Goal: Information Seeking & Learning: Learn about a topic

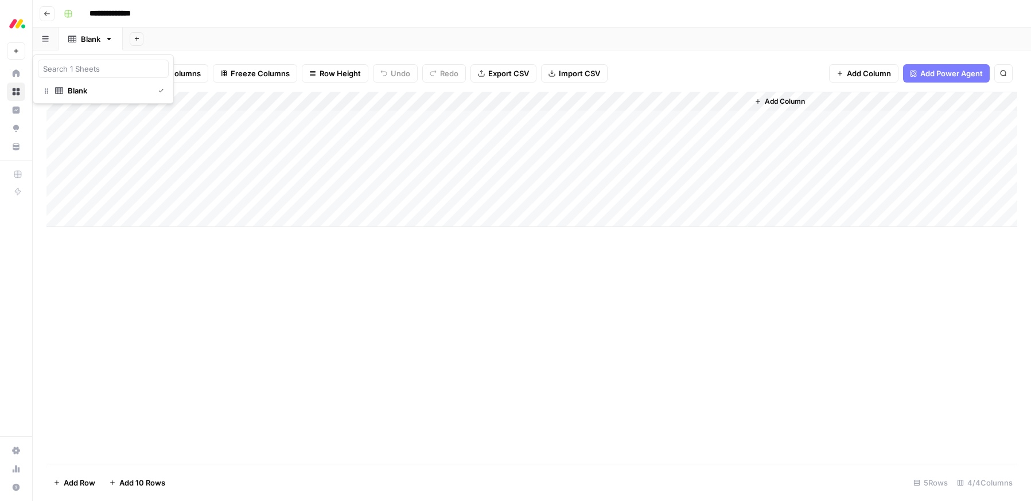
click at [44, 41] on icon "button" at bounding box center [45, 39] width 6 height 6
click at [50, 5] on header "**********" at bounding box center [532, 14] width 998 height 28
click at [48, 13] on icon "button" at bounding box center [47, 13] width 6 height 5
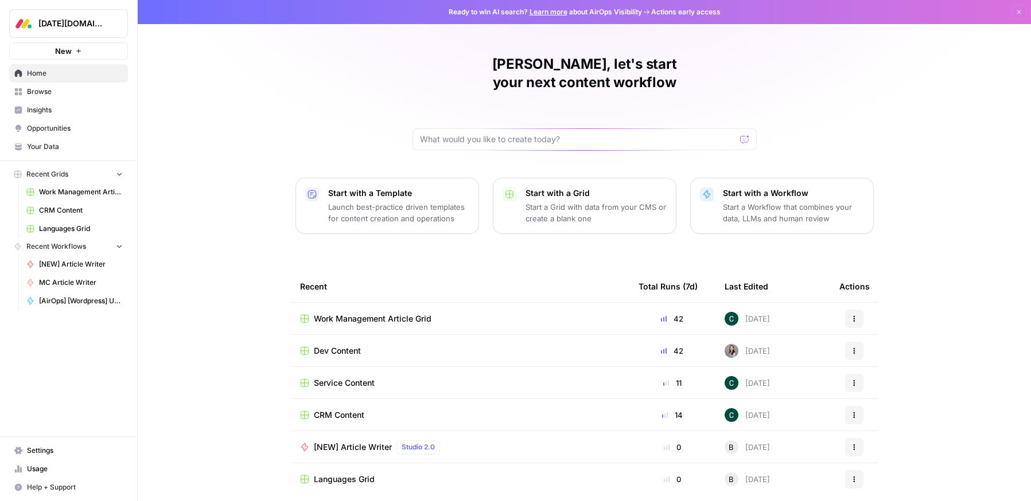
click at [363, 474] on span "Languages Grid" at bounding box center [344, 479] width 61 height 11
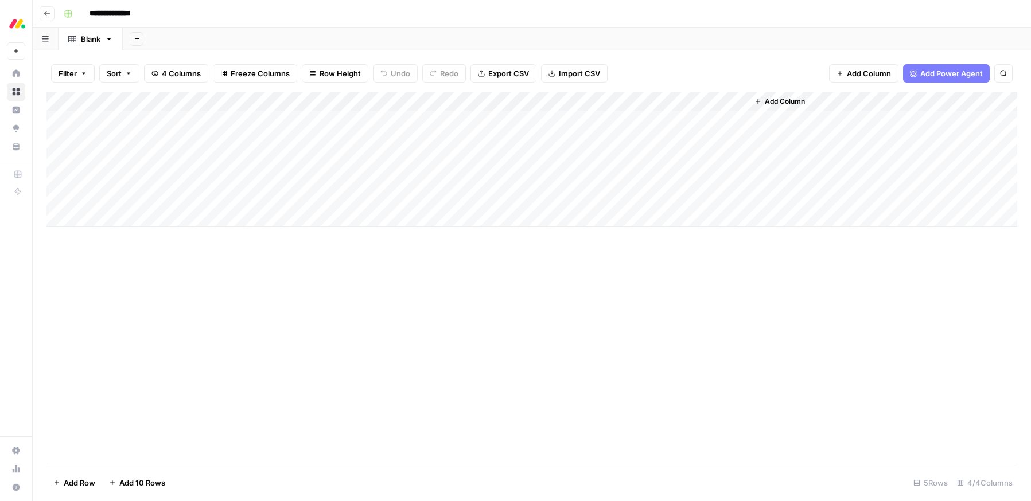
click at [331, 128] on div "Add Column" at bounding box center [531, 159] width 970 height 135
click at [272, 100] on div "Add Column" at bounding box center [531, 159] width 970 height 135
click at [547, 274] on div "Add Column" at bounding box center [531, 278] width 970 height 372
click at [520, 97] on div "Add Column" at bounding box center [531, 159] width 970 height 135
click at [727, 97] on div "Add Column" at bounding box center [531, 159] width 970 height 135
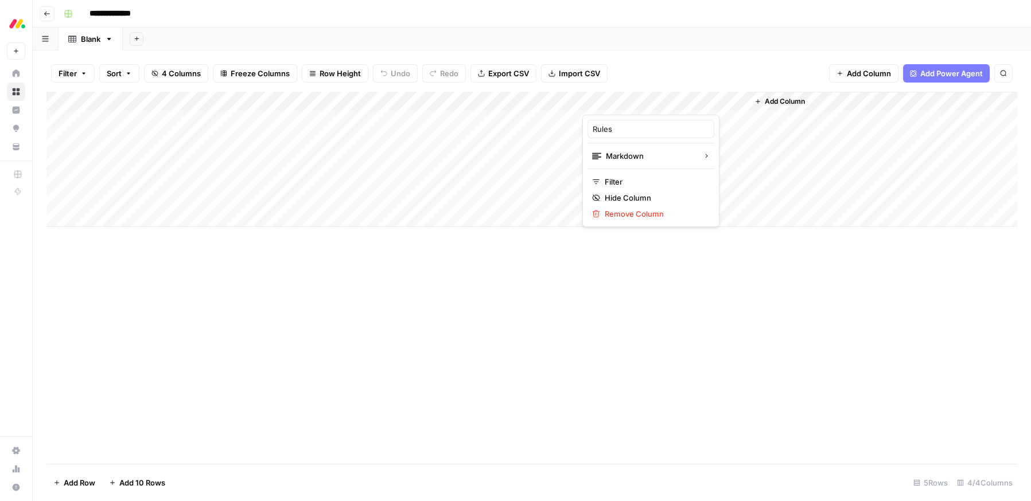
click at [756, 77] on div "Filter Sort 4 Columns Freeze Columns Row Height Undo Redo Export CSV Import CSV…" at bounding box center [531, 73] width 970 height 37
click at [723, 71] on div "Filter Sort 4 Columns Freeze Columns Row Height Undo Redo Export CSV Import CSV…" at bounding box center [531, 73] width 970 height 37
click at [286, 101] on div "Add Column" at bounding box center [531, 159] width 970 height 135
click at [181, 121] on div "Add Column" at bounding box center [531, 159] width 970 height 135
click at [313, 119] on div "Add Column" at bounding box center [531, 159] width 970 height 135
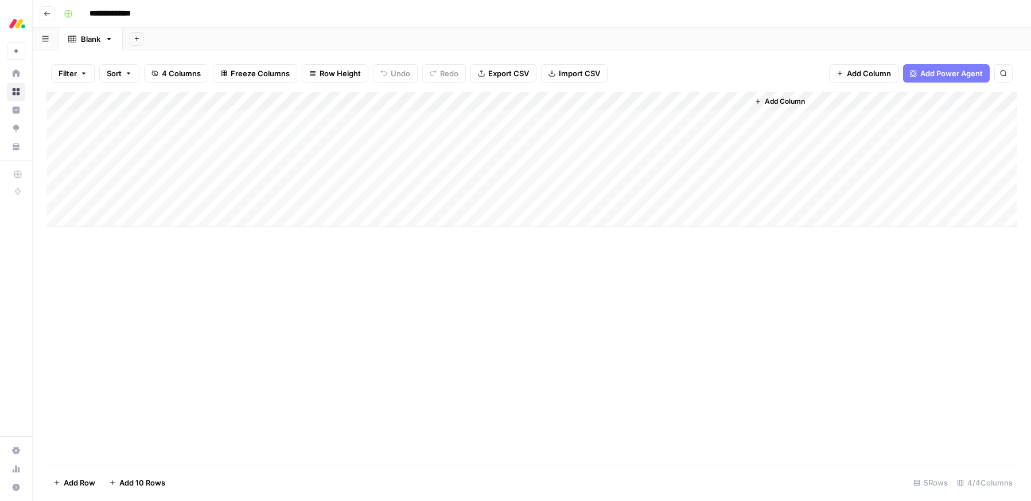
click at [482, 124] on div "Add Column" at bounding box center [531, 159] width 970 height 135
click at [651, 118] on div "Add Column" at bounding box center [531, 159] width 970 height 135
click at [846, 125] on div "Add Column" at bounding box center [882, 159] width 269 height 135
click at [245, 120] on div "Add Column" at bounding box center [531, 159] width 970 height 135
click at [246, 112] on div "Add Column" at bounding box center [531, 159] width 970 height 135
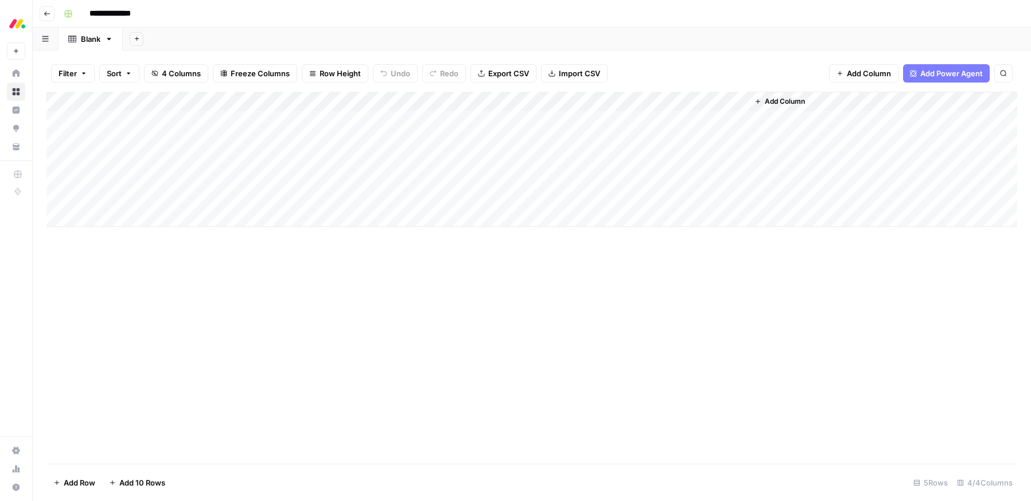
click at [276, 114] on div "Add Column" at bounding box center [531, 159] width 970 height 135
click at [275, 285] on div "Add Column" at bounding box center [531, 278] width 970 height 372
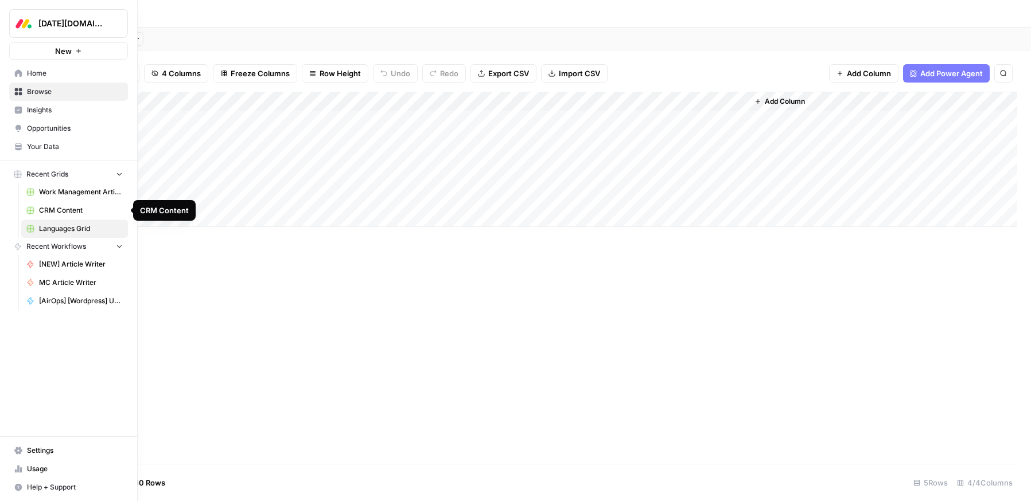
click at [67, 210] on span "CRM Content" at bounding box center [81, 210] width 84 height 10
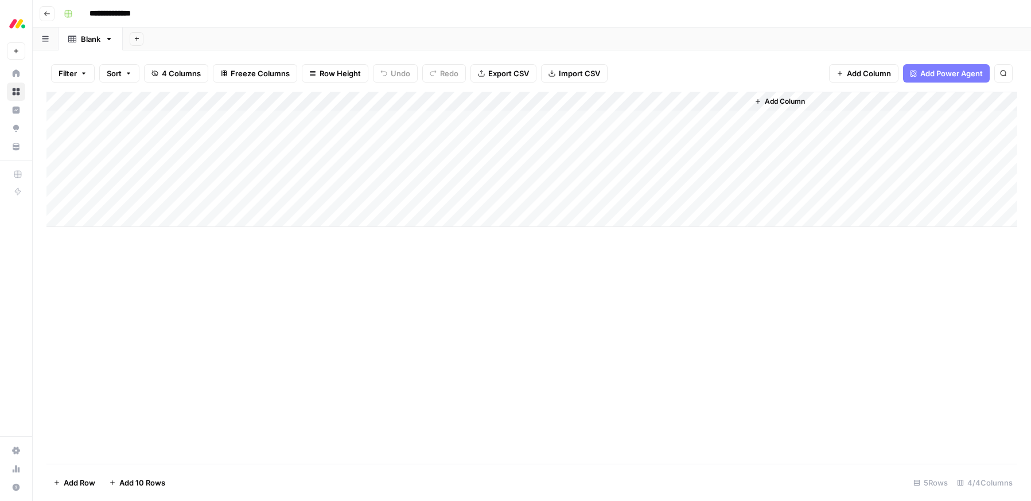
drag, startPoint x: 460, startPoint y: 123, endPoint x: 454, endPoint y: 123, distance: 5.8
click at [460, 123] on div "Add Column" at bounding box center [531, 159] width 970 height 135
click at [322, 111] on div "Add Column" at bounding box center [531, 159] width 970 height 135
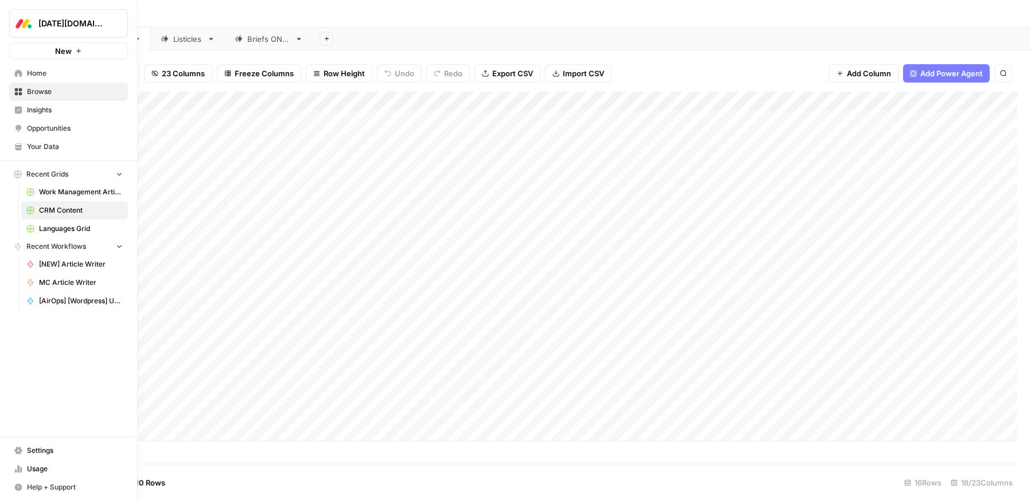
click at [42, 110] on span "Insights" at bounding box center [75, 110] width 96 height 10
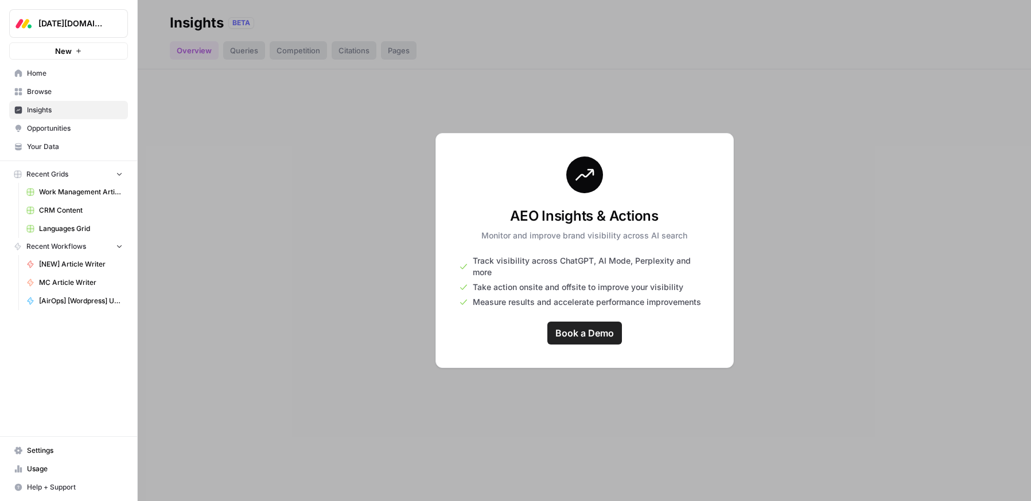
click at [63, 131] on span "Opportunities" at bounding box center [75, 128] width 96 height 10
click at [63, 146] on span "Your Data" at bounding box center [75, 147] width 96 height 10
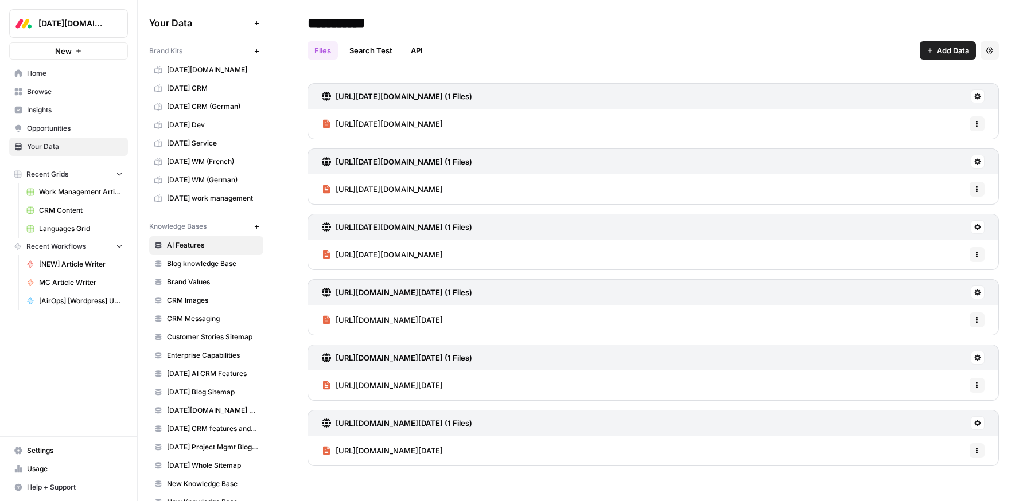
click at [203, 88] on span "[DATE] CRM" at bounding box center [212, 88] width 91 height 10
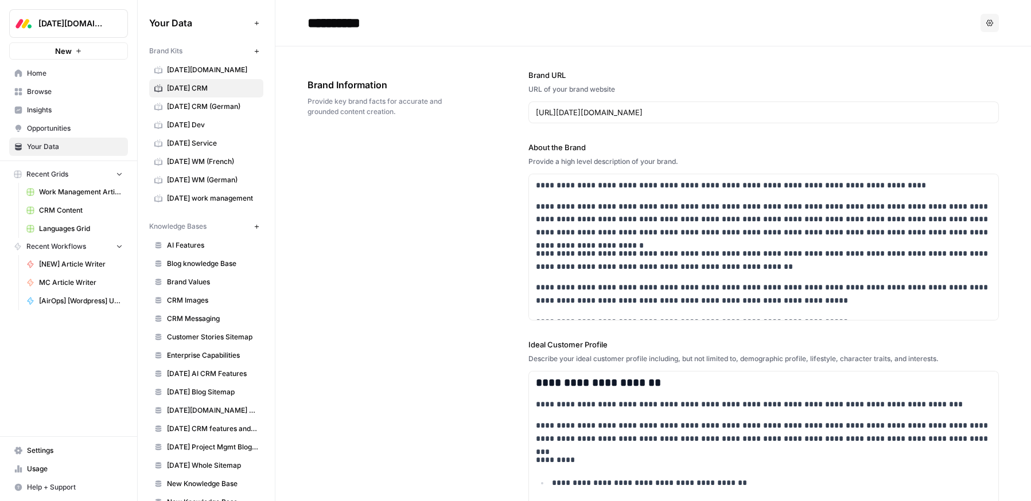
click at [216, 109] on span "[DATE] CRM (German)" at bounding box center [212, 107] width 91 height 10
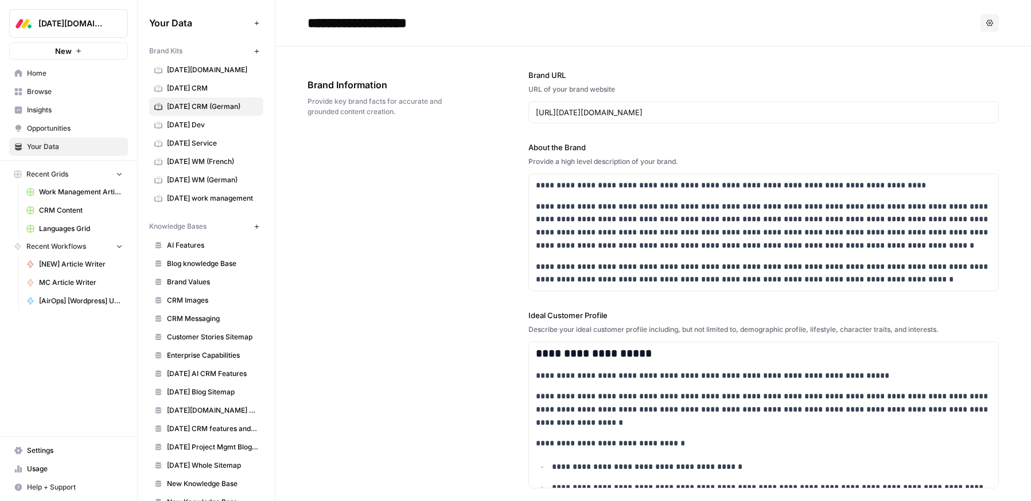
click at [191, 90] on span "[DATE] CRM" at bounding box center [212, 88] width 91 height 10
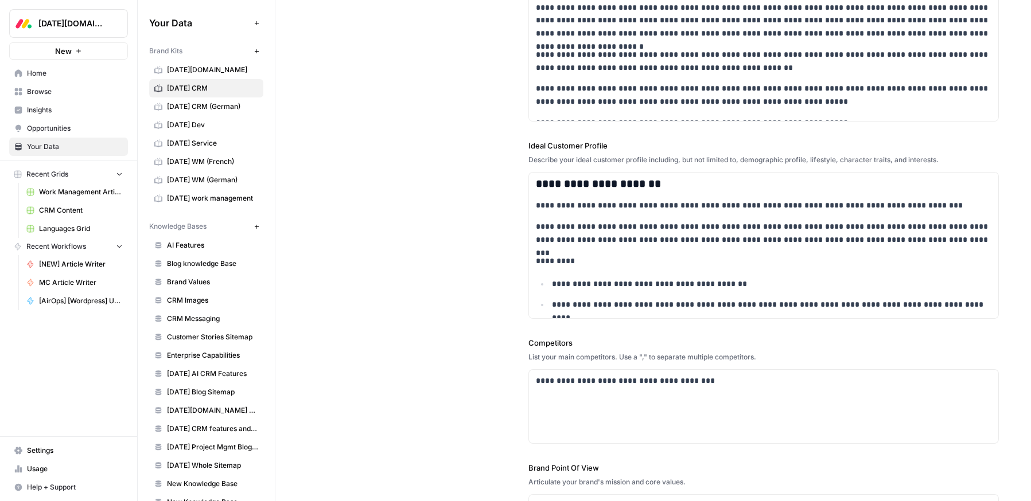
scroll to position [201, 0]
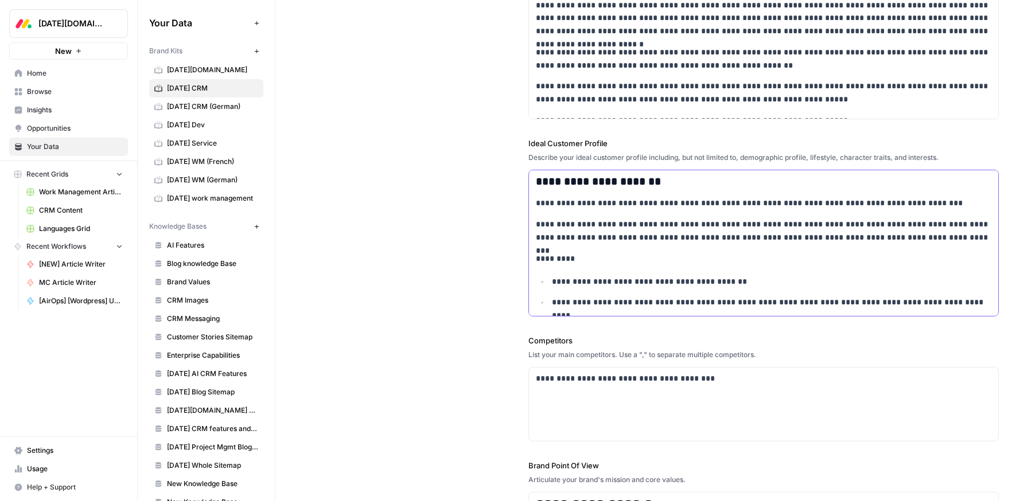
drag, startPoint x: 581, startPoint y: 202, endPoint x: 615, endPoint y: 202, distance: 33.8
click at [615, 202] on p "**********" at bounding box center [763, 203] width 455 height 13
click at [622, 240] on p "**********" at bounding box center [763, 231] width 455 height 26
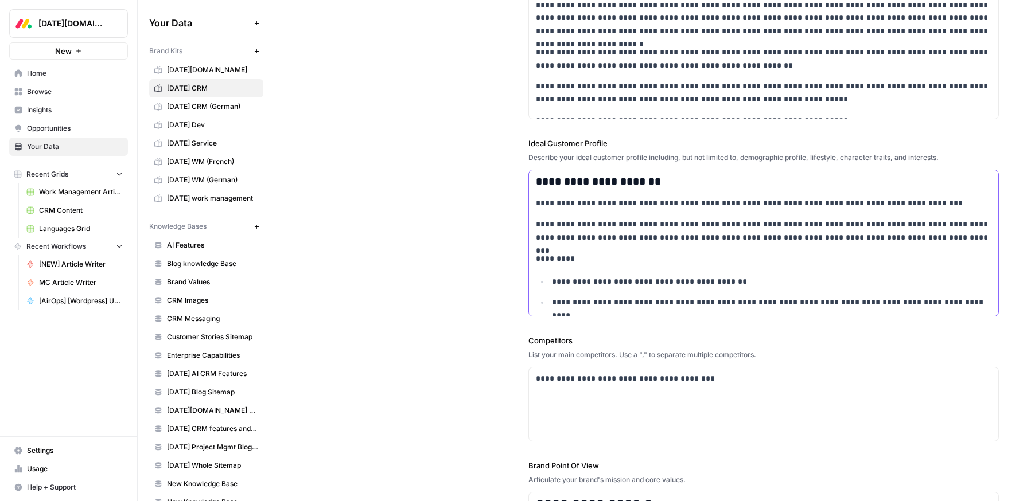
click at [622, 240] on p "**********" at bounding box center [763, 231] width 455 height 26
click at [630, 229] on p "**********" at bounding box center [763, 231] width 455 height 26
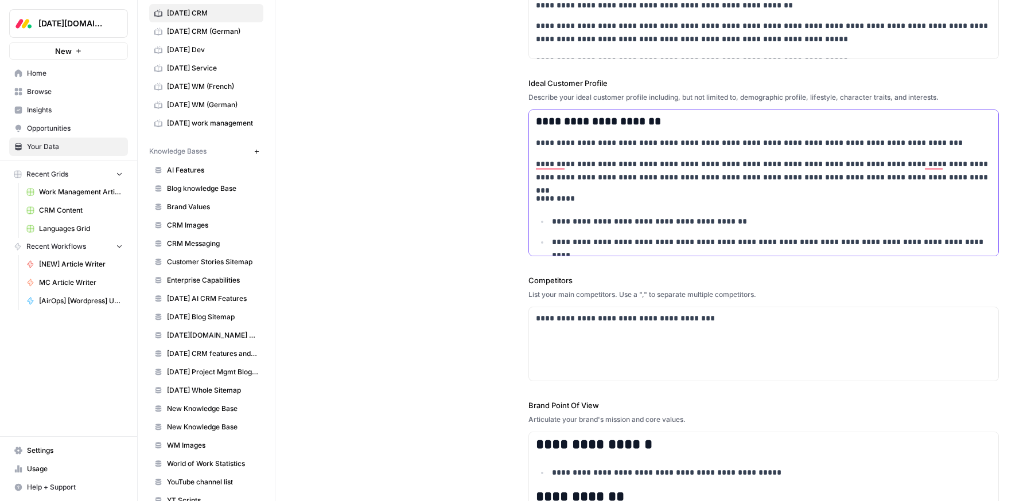
scroll to position [97, 0]
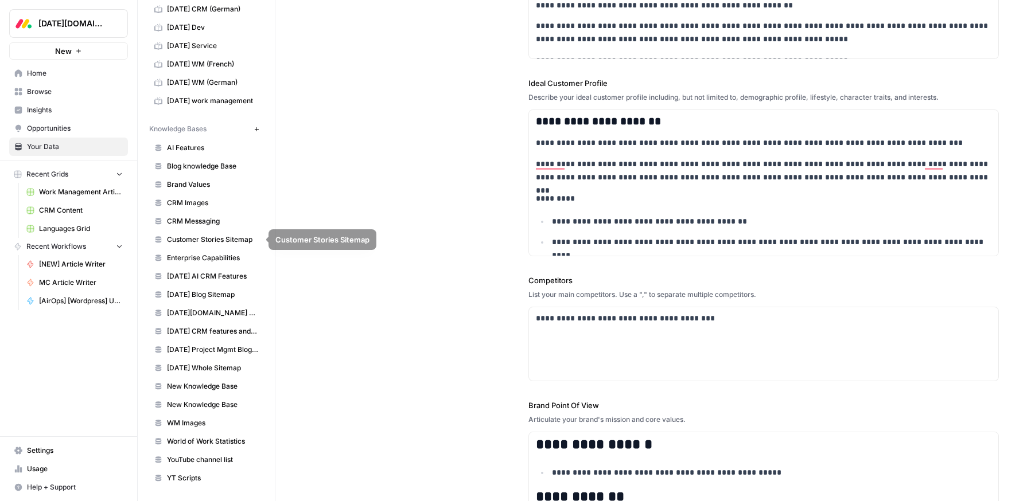
click at [208, 221] on span "CRM Messaging" at bounding box center [212, 221] width 91 height 10
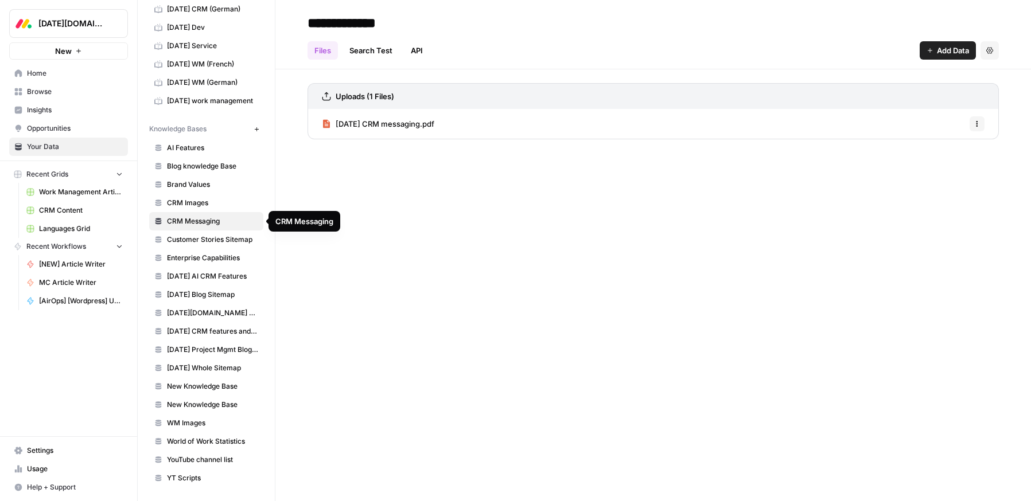
click at [346, 125] on span "[DATE] CRM messaging.pdf" at bounding box center [384, 123] width 99 height 11
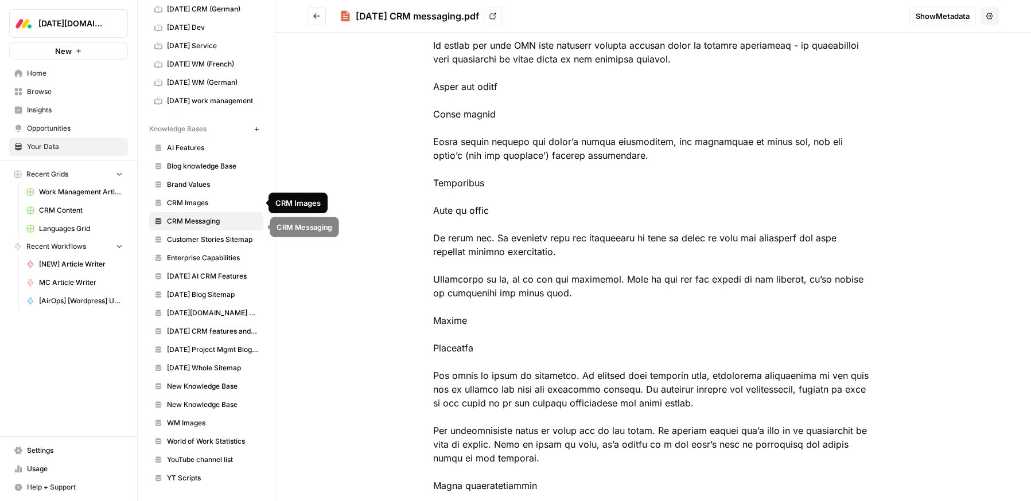
scroll to position [88, 0]
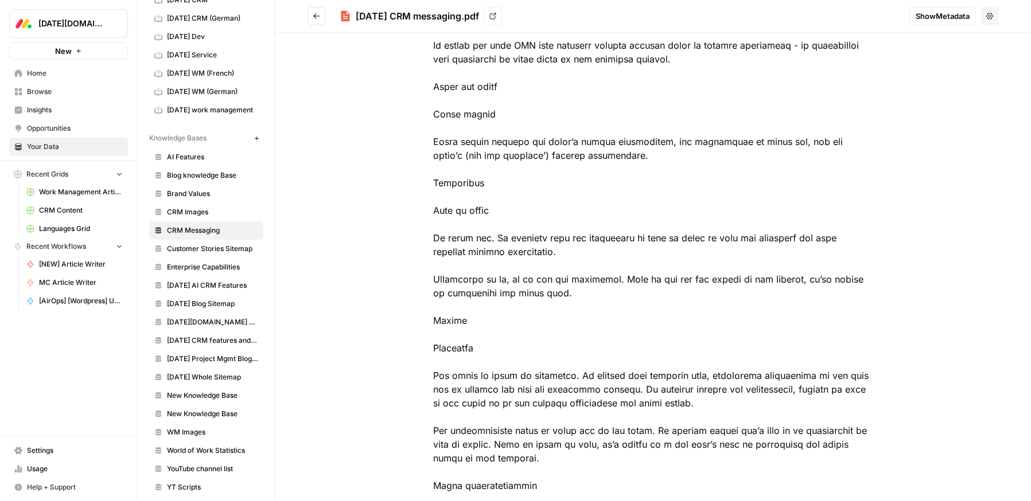
click at [184, 283] on span "[DATE] AI CRM Features" at bounding box center [212, 285] width 91 height 10
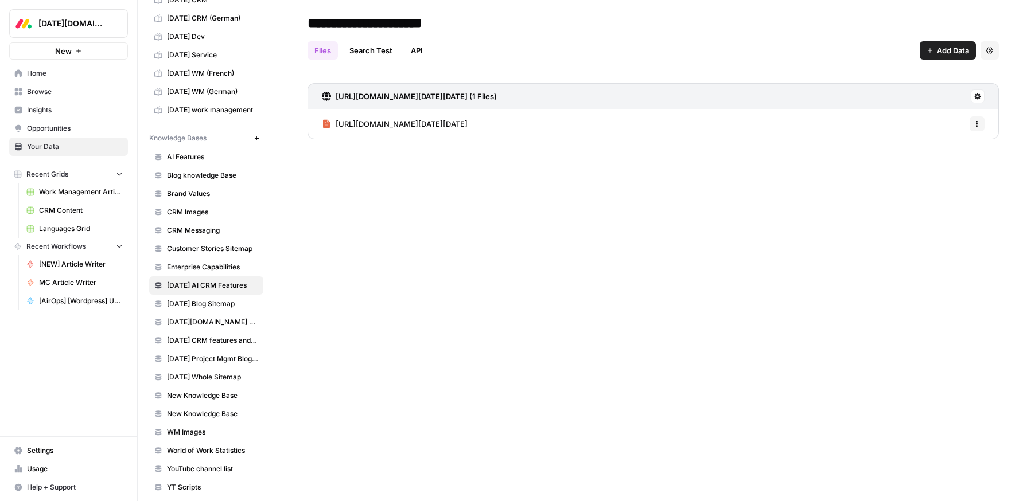
click at [401, 126] on span "[URL][DOMAIN_NAME][DATE][DATE]" at bounding box center [401, 123] width 132 height 11
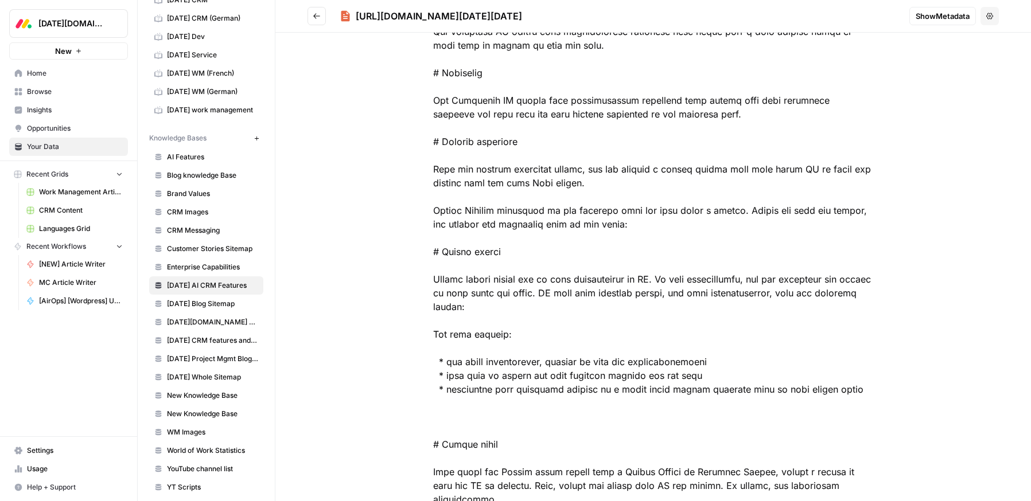
scroll to position [3039, 0]
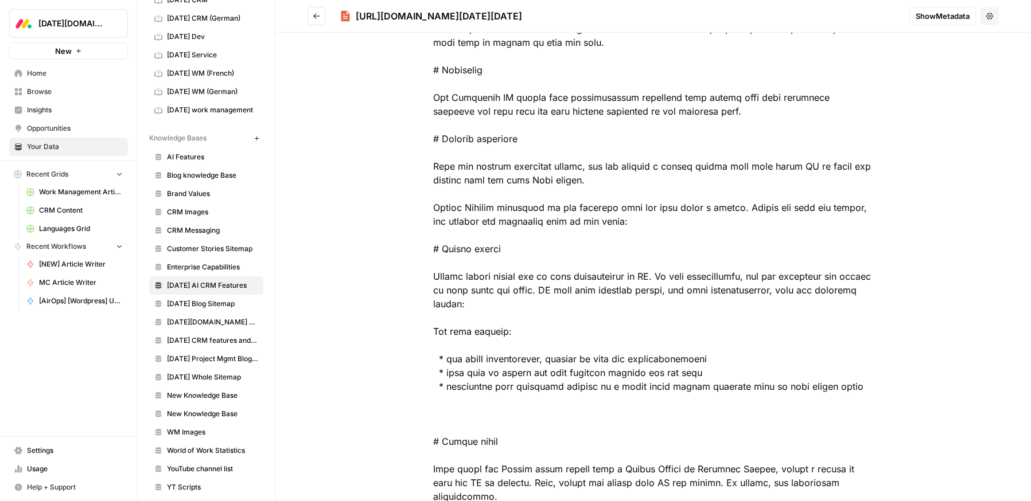
click at [201, 412] on span "New Knowledge Base" at bounding box center [212, 414] width 91 height 10
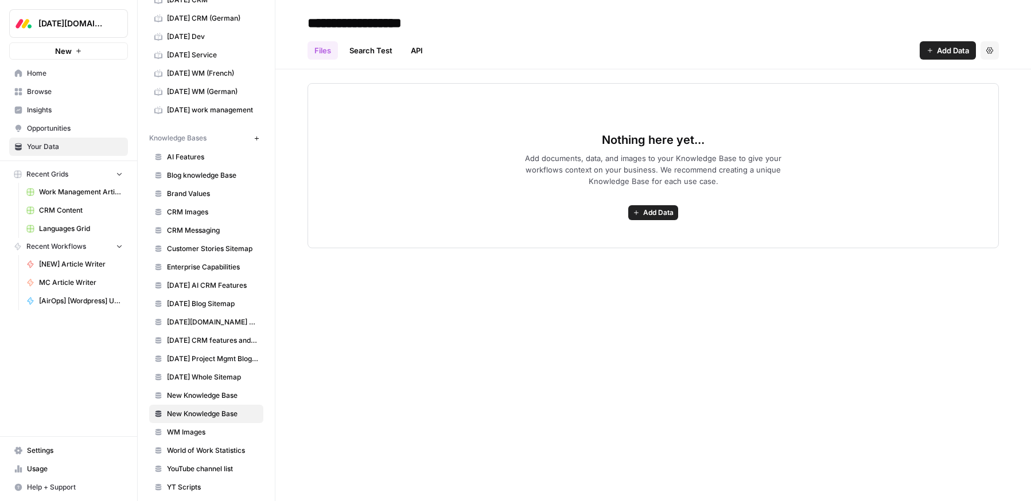
click at [199, 393] on span "New Knowledge Base" at bounding box center [212, 396] width 91 height 10
click at [191, 266] on span "Enterprise Capabilities" at bounding box center [212, 267] width 91 height 10
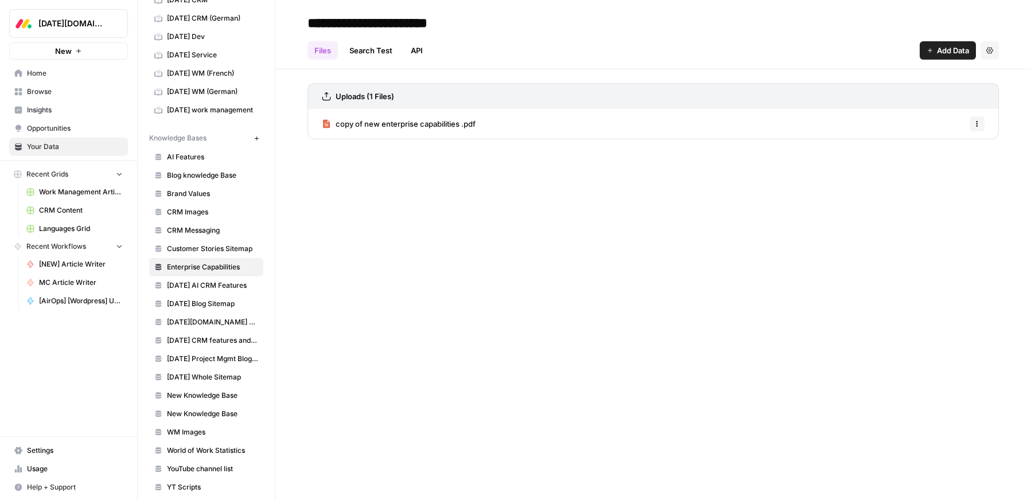
click at [451, 120] on span "copy of new enterprise capabilities .pdf" at bounding box center [405, 123] width 140 height 11
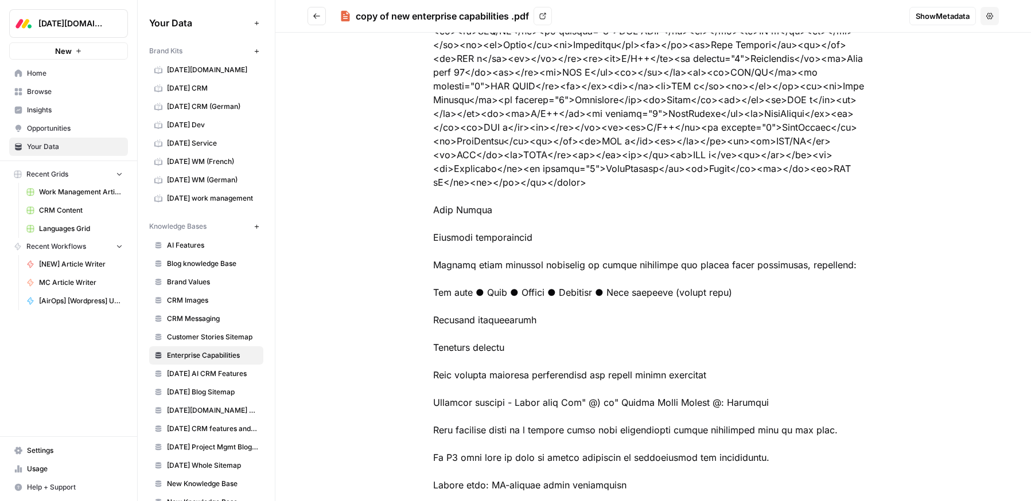
click at [208, 71] on span "[DATE][DOMAIN_NAME]" at bounding box center [212, 70] width 91 height 10
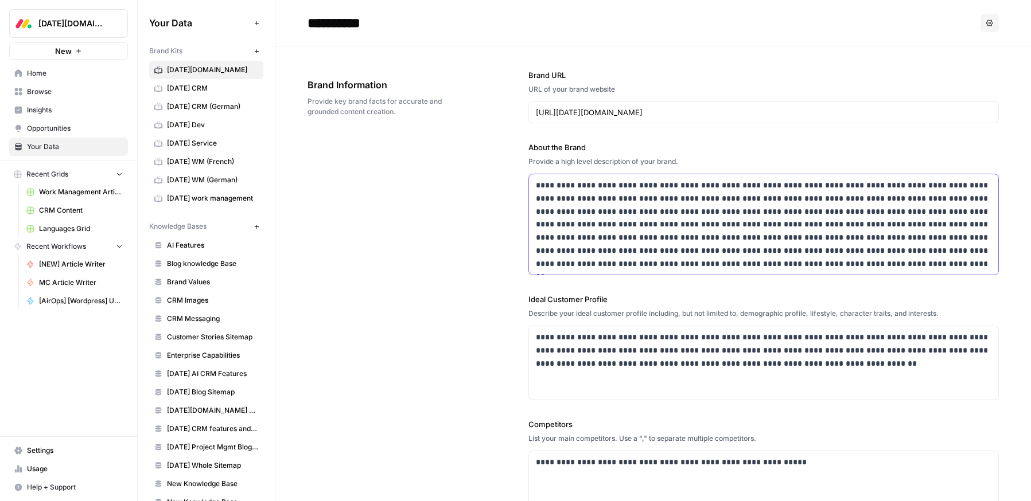
click at [697, 224] on p "**********" at bounding box center [763, 224] width 455 height 91
click at [696, 220] on p "**********" at bounding box center [763, 224] width 455 height 91
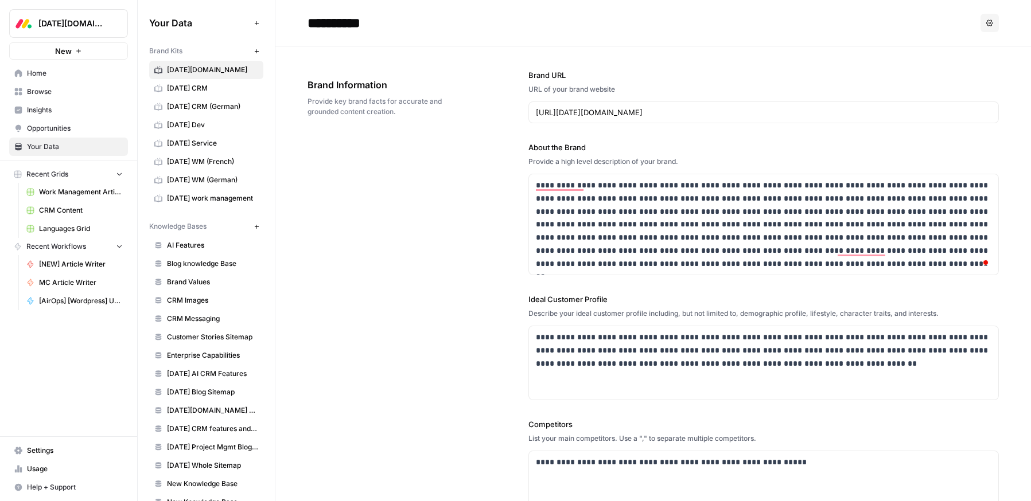
click at [218, 175] on span "[DATE] WM (German)" at bounding box center [212, 180] width 91 height 10
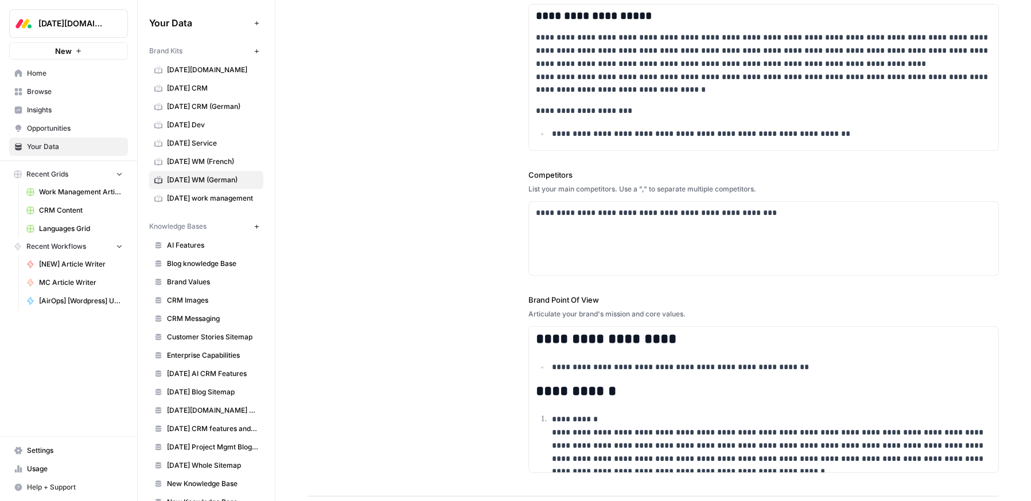
drag, startPoint x: 530, startPoint y: 298, endPoint x: 697, endPoint y: 311, distance: 167.4
click at [697, 311] on div "**********" at bounding box center [763, 383] width 470 height 179
click at [697, 311] on div "Articulate your brand's mission and core values." at bounding box center [763, 314] width 470 height 10
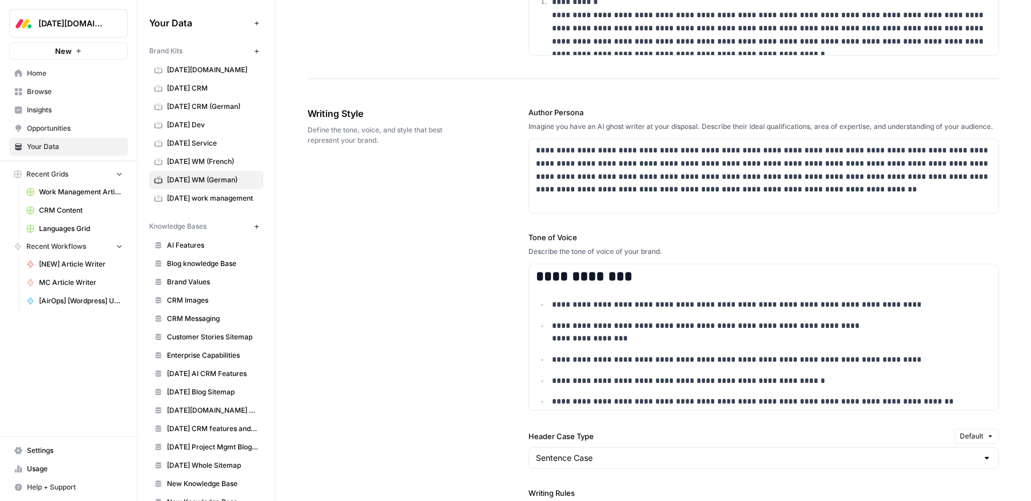
scroll to position [785, 0]
drag, startPoint x: 583, startPoint y: 279, endPoint x: 658, endPoint y: 279, distance: 75.7
click at [659, 279] on div "**********" at bounding box center [763, 336] width 470 height 147
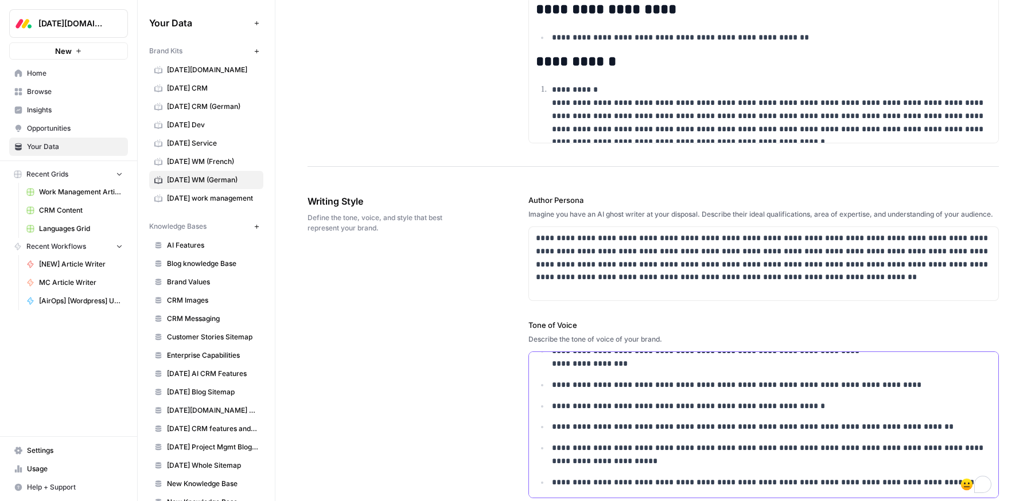
scroll to position [666, 0]
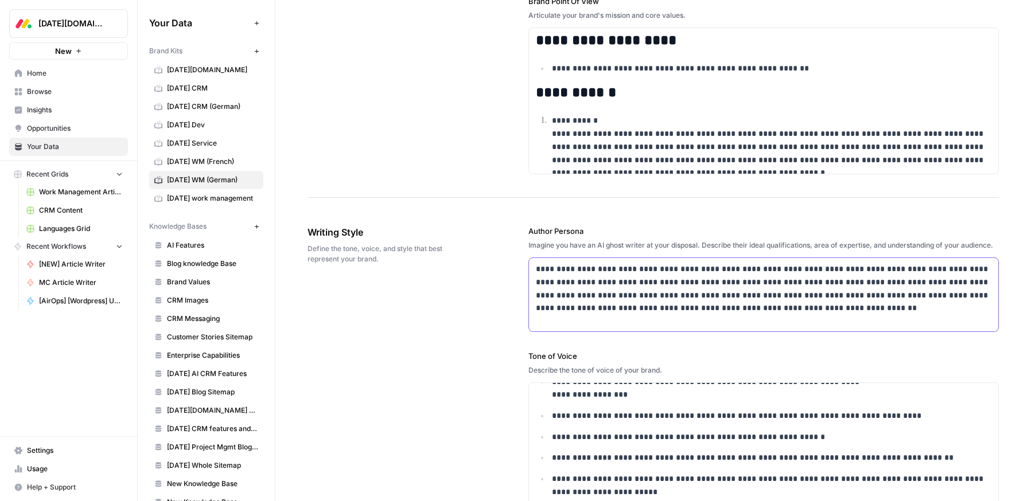
click at [707, 287] on p "**********" at bounding box center [763, 289] width 455 height 52
click at [707, 285] on p "**********" at bounding box center [763, 289] width 455 height 52
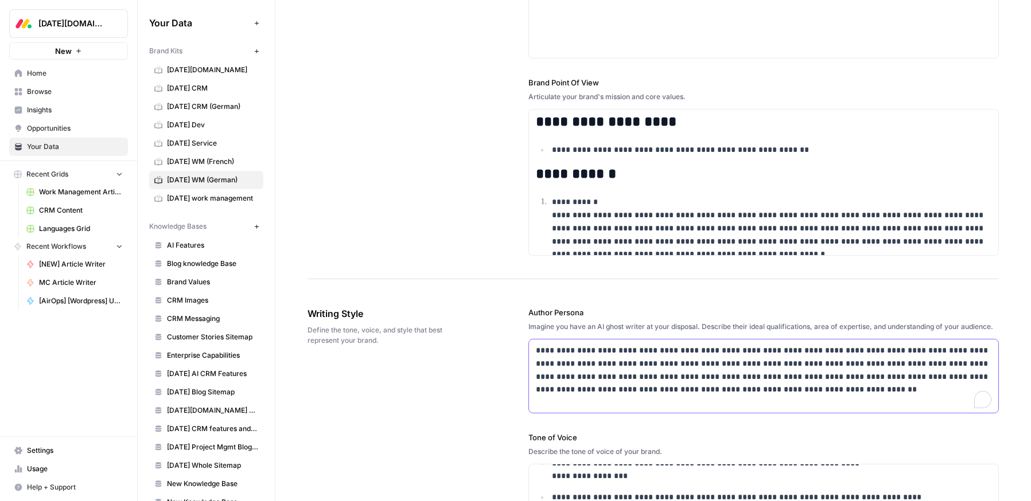
scroll to position [586, 0]
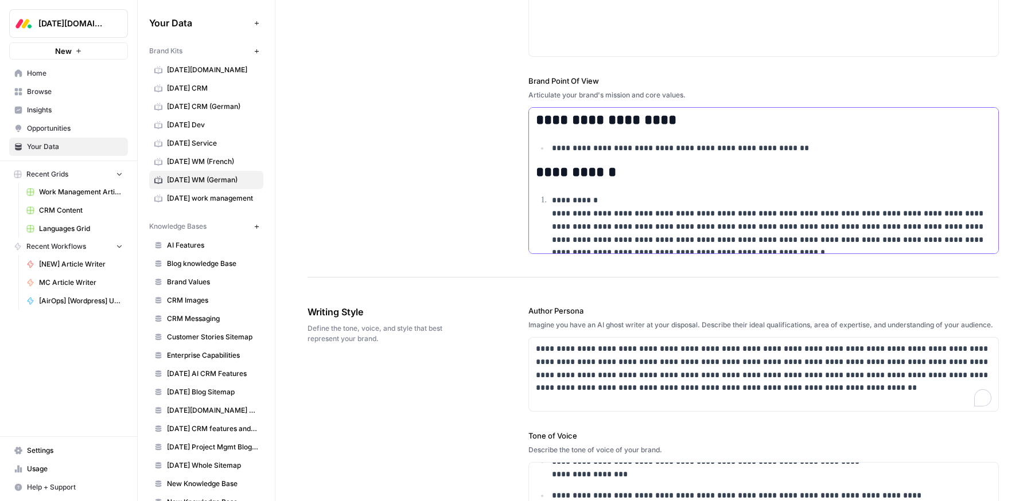
click at [587, 208] on p "**********" at bounding box center [771, 226] width 439 height 65
drag, startPoint x: 587, startPoint y: 193, endPoint x: 590, endPoint y: 240, distance: 46.6
click at [587, 194] on p "**********" at bounding box center [771, 226] width 439 height 65
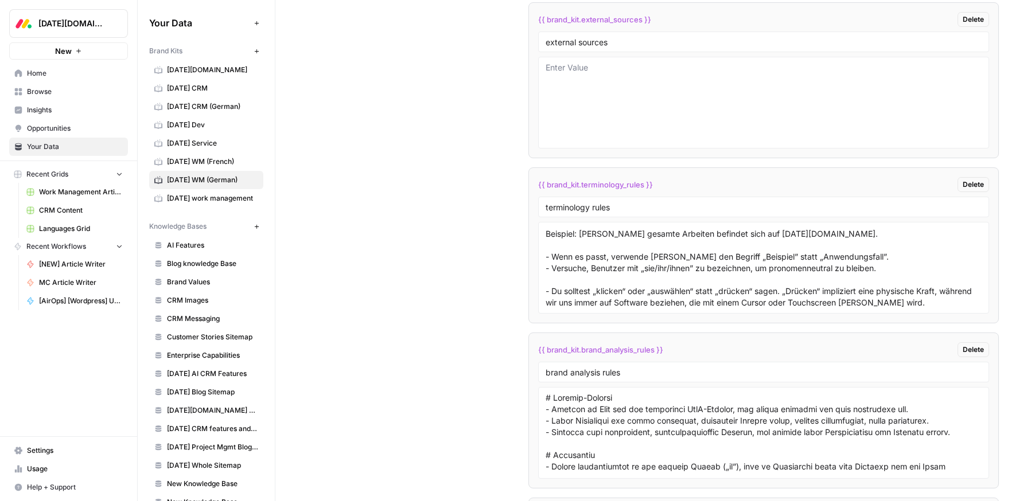
scroll to position [2713, 0]
click at [601, 276] on textarea "- Infos sind „auf” [DATE][DOMAIN_NAME], nicht „in” [DATE][DOMAIN_NAME]. Beispie…" at bounding box center [763, 265] width 436 height 81
click at [600, 293] on textarea "- Infos sind „auf” [DATE][DOMAIN_NAME], nicht „in” [DATE][DOMAIN_NAME]. Beispie…" at bounding box center [763, 265] width 436 height 81
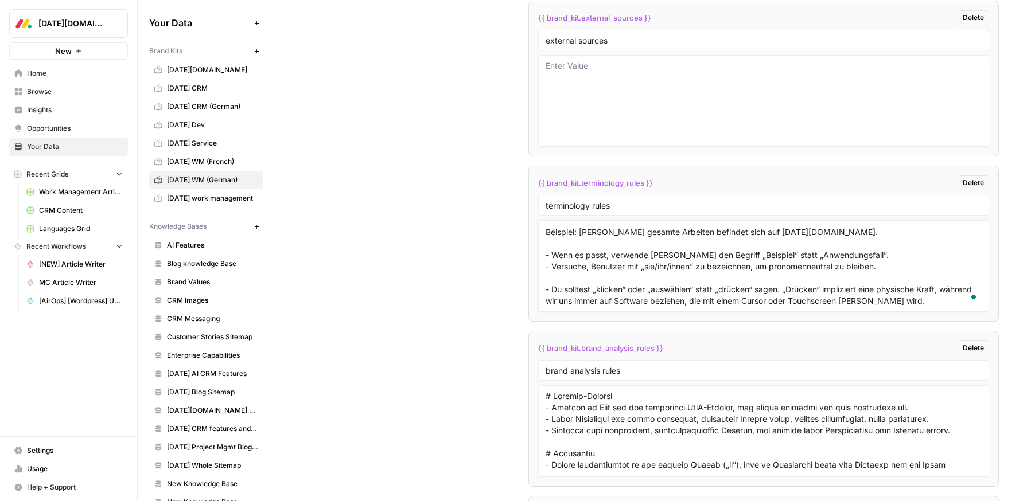
click at [600, 293] on textarea "- Infos sind „auf” [DATE][DOMAIN_NAME], nicht „in” [DATE][DOMAIN_NAME]. Beispie…" at bounding box center [763, 265] width 436 height 81
click at [436, 257] on div "Custom Variables Create custom variables that will appear as global brand varia…" at bounding box center [652, 340] width 691 height 1716
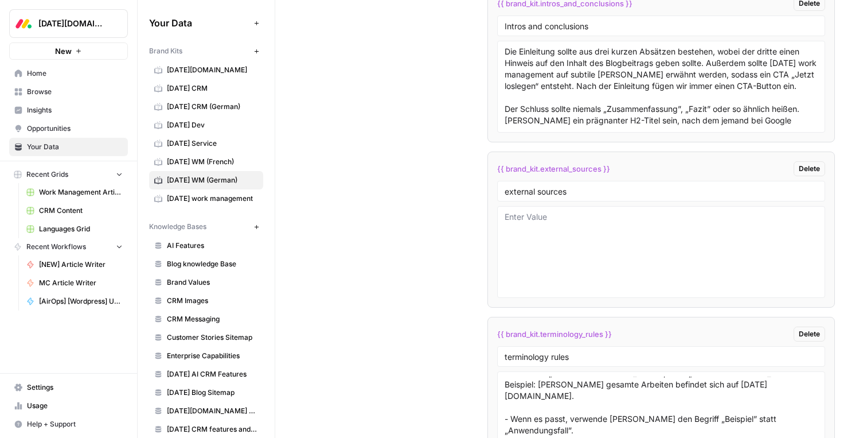
scroll to position [15, 0]
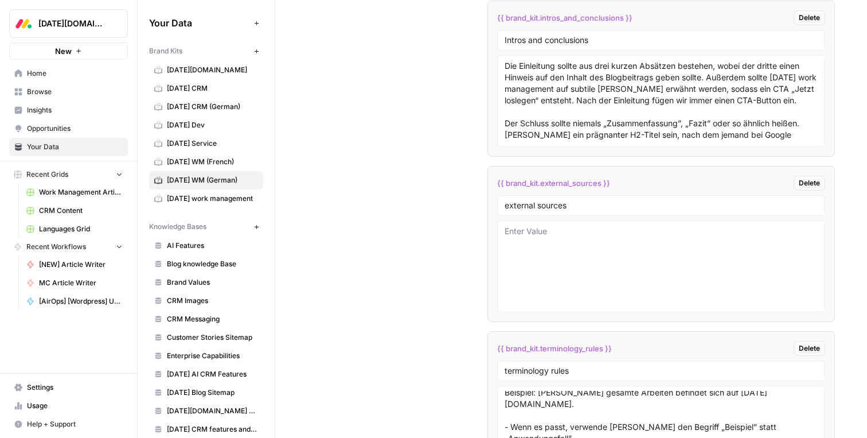
click at [501, 63] on div "Die Einleitung sollte aus drei kurzen Absätzen bestehen, wobei der dritte einen…" at bounding box center [661, 101] width 328 height 92
click at [594, 80] on textarea "Die Einleitung sollte aus drei kurzen Absätzen bestehen, wobei der dritte einen…" at bounding box center [661, 100] width 313 height 81
click at [662, 71] on textarea "Die Einleitung sollte aus drei kurzen Absätzen bestehen, wobei der dritte einen…" at bounding box center [661, 100] width 313 height 81
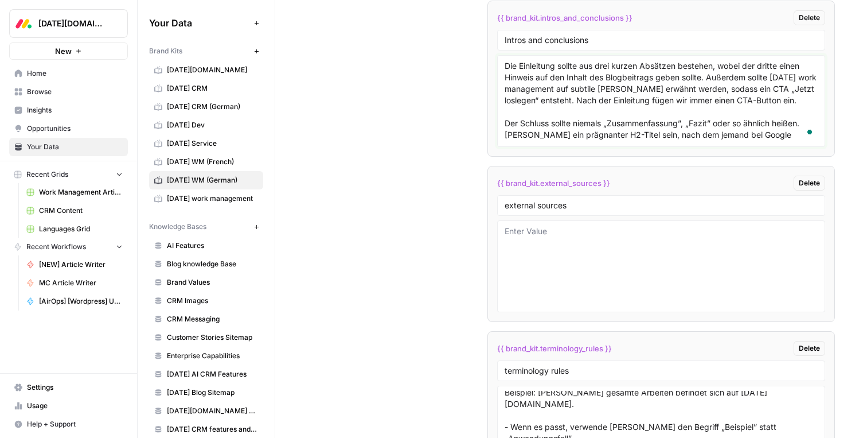
click at [642, 124] on textarea "Die Einleitung sollte aus drei kurzen Absätzen bestehen, wobei der dritte einen…" at bounding box center [661, 100] width 313 height 81
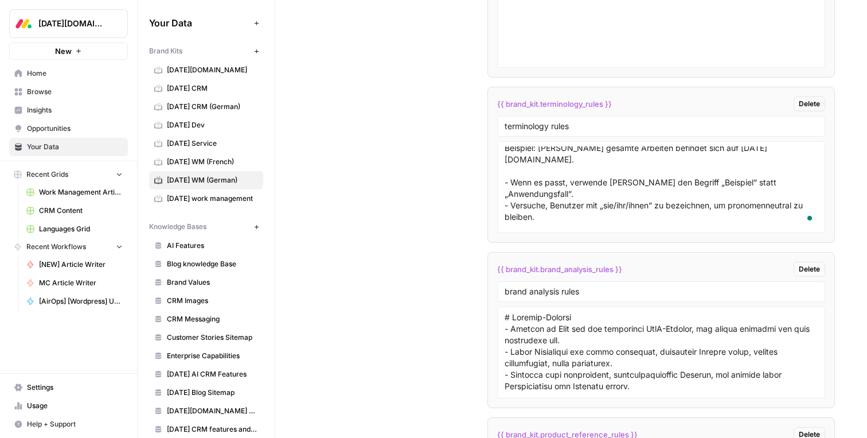
scroll to position [2828, 0]
click at [690, 333] on textarea at bounding box center [661, 351] width 313 height 81
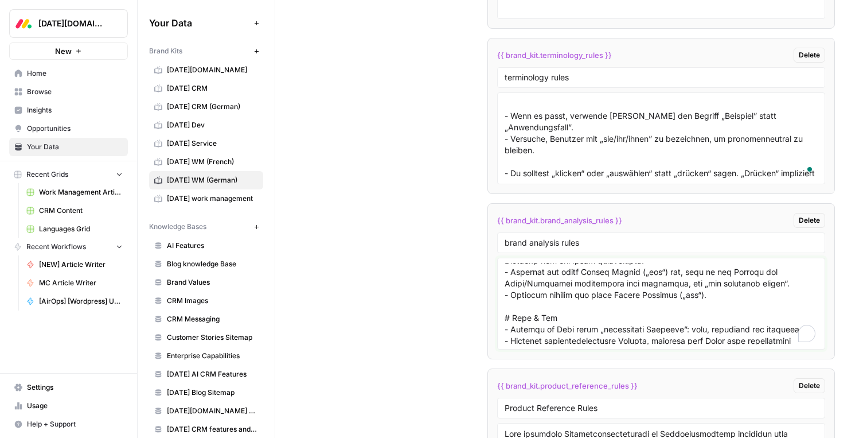
scroll to position [0, 0]
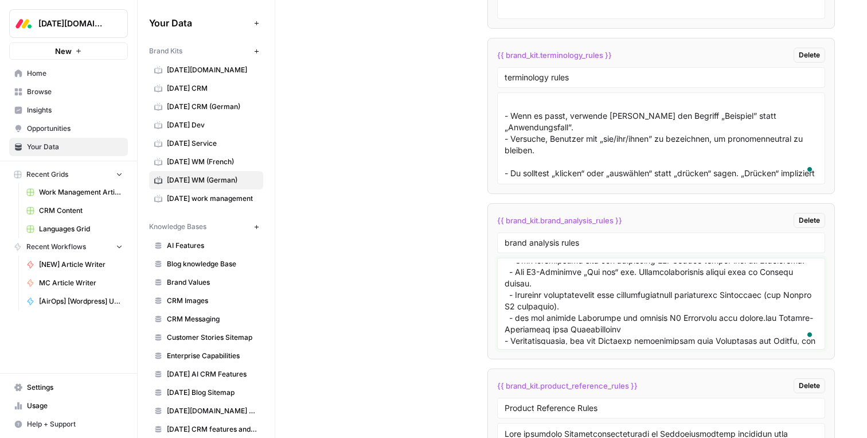
drag, startPoint x: 537, startPoint y: 296, endPoint x: 604, endPoint y: 300, distance: 67.8
click at [604, 300] on textarea "To enrich screen reader interactions, please activate Accessibility in Grammarl…" at bounding box center [661, 303] width 313 height 81
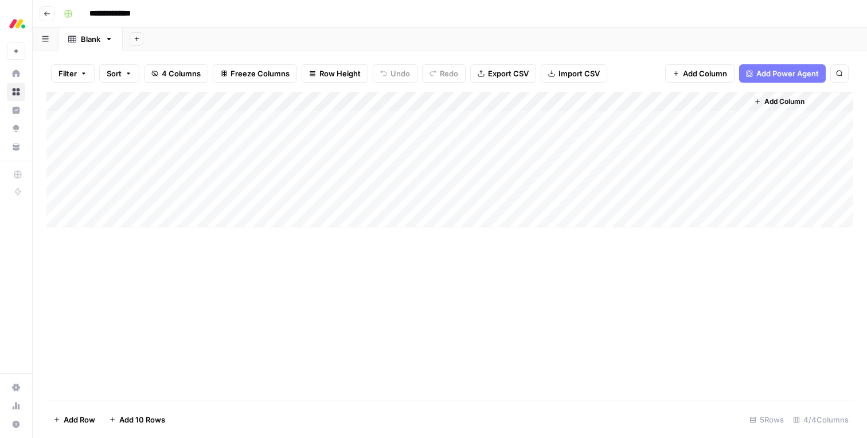
click at [294, 100] on div "Add Column" at bounding box center [449, 159] width 807 height 135
click at [612, 331] on div "Add Column" at bounding box center [449, 246] width 807 height 309
